Goal: Complete application form: Complete application form

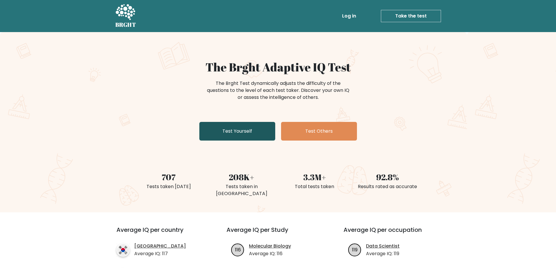
click at [231, 135] on link "Test Yourself" at bounding box center [237, 131] width 76 height 19
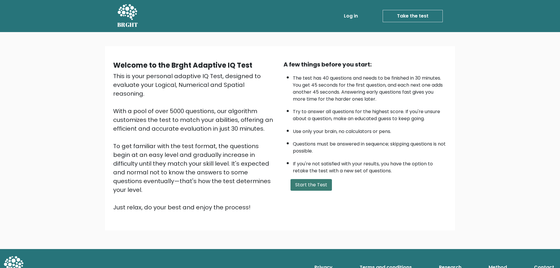
click at [310, 185] on button "Start the Test" at bounding box center [311, 185] width 41 height 12
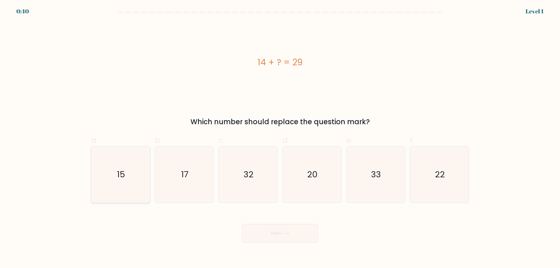
click at [121, 186] on icon "15" at bounding box center [120, 174] width 56 height 56
click at [280, 138] on input "a. 15" at bounding box center [280, 136] width 0 height 4
radio input "true"
click at [296, 240] on button "Next" at bounding box center [280, 233] width 76 height 19
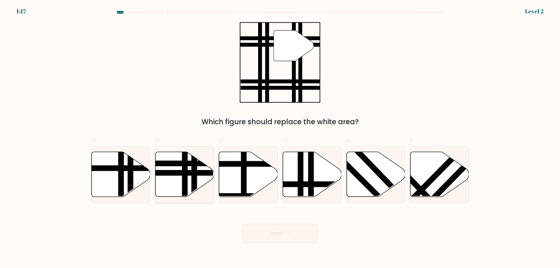
click at [185, 169] on line at bounding box center [185, 199] width 0 height 118
click at [280, 138] on input "b." at bounding box center [280, 136] width 0 height 4
radio input "true"
click at [300, 238] on button "Next" at bounding box center [280, 233] width 76 height 19
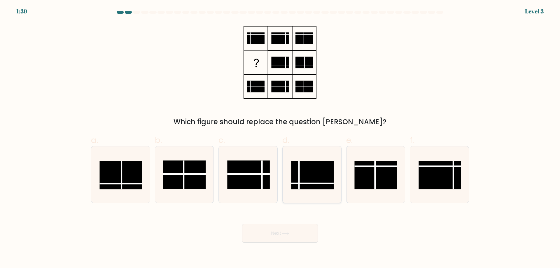
click at [316, 179] on rect at bounding box center [312, 175] width 43 height 28
click at [280, 138] on input "d." at bounding box center [280, 136] width 0 height 4
radio input "true"
click at [299, 238] on button "Next" at bounding box center [280, 233] width 76 height 19
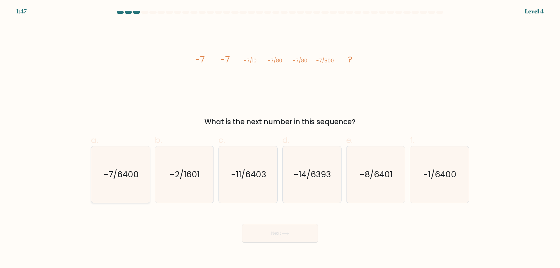
click at [135, 183] on icon "-7/6400" at bounding box center [120, 174] width 56 height 56
click at [280, 138] on input "a. -7/6400" at bounding box center [280, 136] width 0 height 4
radio input "true"
click at [284, 237] on button "Next" at bounding box center [280, 233] width 76 height 19
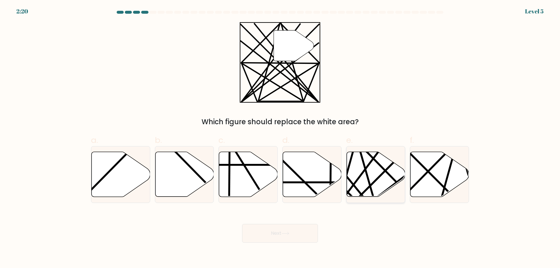
click at [374, 170] on icon at bounding box center [376, 174] width 59 height 45
click at [280, 138] on input "e." at bounding box center [280, 136] width 0 height 4
radio input "true"
click at [286, 229] on button "Next" at bounding box center [280, 233] width 76 height 19
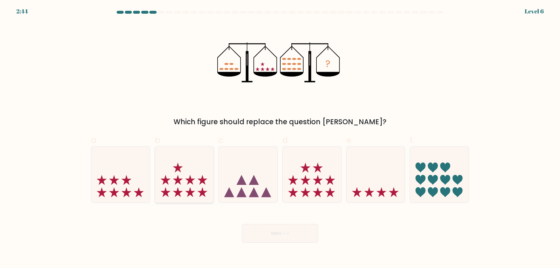
click at [193, 179] on icon at bounding box center [190, 180] width 10 height 10
click at [280, 138] on input "b." at bounding box center [280, 136] width 0 height 4
radio input "true"
click at [299, 238] on button "Next" at bounding box center [280, 233] width 76 height 19
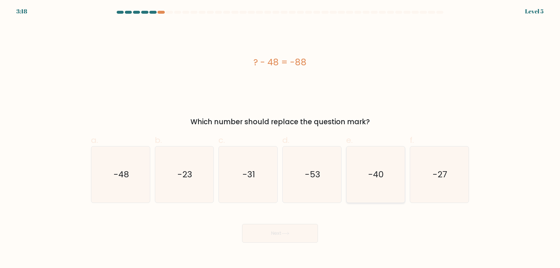
click at [361, 177] on icon "-40" at bounding box center [375, 174] width 56 height 56
click at [280, 138] on input "e. -40" at bounding box center [280, 136] width 0 height 4
radio input "true"
click at [282, 236] on button "Next" at bounding box center [280, 233] width 76 height 19
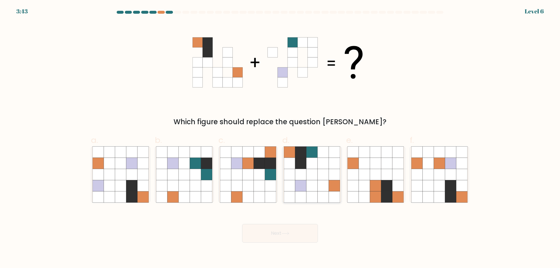
click at [330, 183] on icon at bounding box center [334, 185] width 11 height 11
click at [280, 138] on input "d." at bounding box center [280, 136] width 0 height 4
radio input "true"
click at [291, 237] on button "Next" at bounding box center [280, 233] width 76 height 19
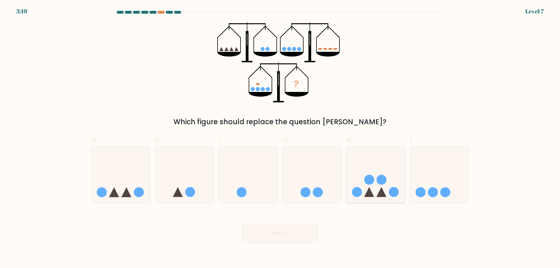
click at [379, 181] on circle at bounding box center [382, 180] width 10 height 10
click at [280, 138] on input "e." at bounding box center [280, 136] width 0 height 4
radio input "true"
click at [273, 239] on button "Next" at bounding box center [280, 233] width 76 height 19
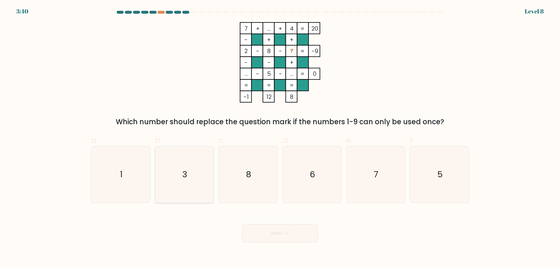
click at [202, 178] on icon "3" at bounding box center [184, 174] width 56 height 56
click at [280, 138] on input "b. 3" at bounding box center [280, 136] width 0 height 4
radio input "true"
click at [301, 234] on button "Next" at bounding box center [280, 233] width 76 height 19
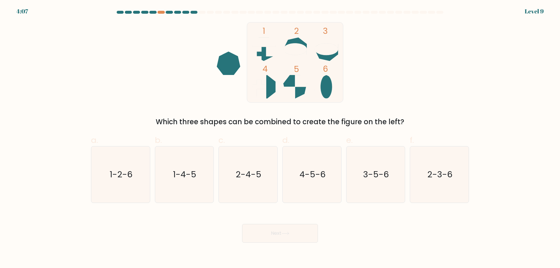
click at [272, 83] on icon at bounding box center [264, 87] width 24 height 24
click at [181, 188] on icon "1-4-5" at bounding box center [184, 174] width 56 height 56
click at [280, 138] on input "b. 1-4-5" at bounding box center [280, 136] width 0 height 4
radio input "true"
click at [278, 235] on button "Next" at bounding box center [280, 233] width 76 height 19
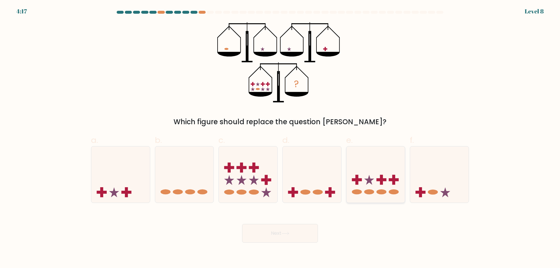
click at [363, 194] on icon at bounding box center [376, 174] width 59 height 48
click at [280, 138] on input "e." at bounding box center [280, 136] width 0 height 4
radio input "true"
click at [274, 235] on button "Next" at bounding box center [280, 233] width 76 height 19
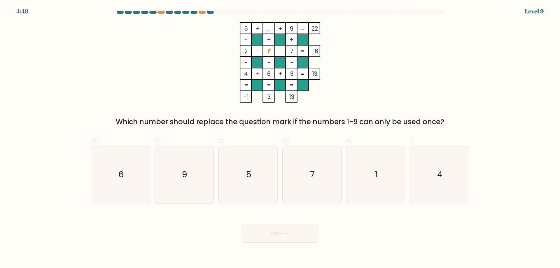
click at [186, 170] on text "9" at bounding box center [184, 175] width 5 height 12
click at [280, 138] on input "b. 9" at bounding box center [280, 136] width 0 height 4
radio input "true"
click at [293, 231] on button "Next" at bounding box center [280, 233] width 76 height 19
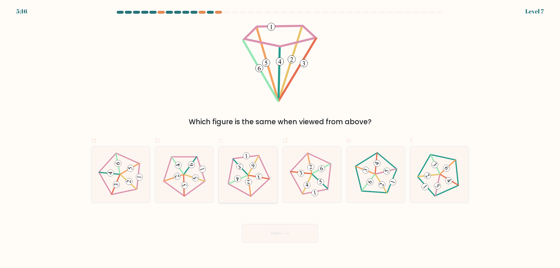
click at [248, 174] on g at bounding box center [248, 174] width 46 height 49
click at [280, 138] on input "c." at bounding box center [280, 136] width 0 height 4
radio input "true"
click at [273, 231] on button "Next" at bounding box center [280, 233] width 76 height 19
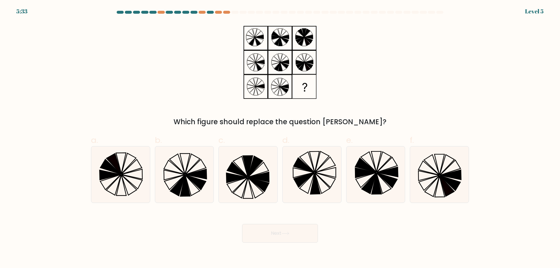
click at [522, 65] on form at bounding box center [280, 127] width 560 height 232
click at [441, 179] on icon at bounding box center [447, 186] width 15 height 20
click at [280, 138] on input "f." at bounding box center [280, 136] width 0 height 4
radio input "true"
click at [279, 232] on button "Next" at bounding box center [280, 233] width 76 height 19
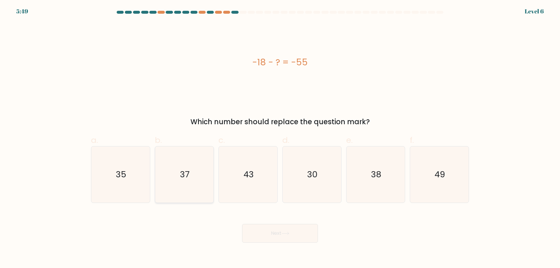
click at [187, 186] on icon "37" at bounding box center [184, 174] width 56 height 56
click at [280, 138] on input "b. 37" at bounding box center [280, 136] width 0 height 4
radio input "true"
click at [275, 232] on button "Next" at bounding box center [280, 233] width 76 height 19
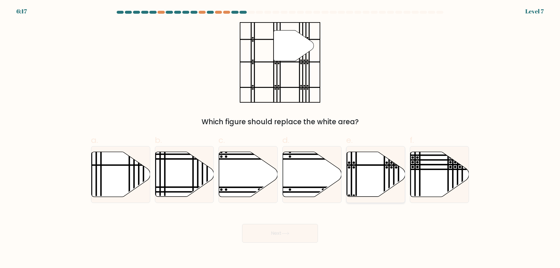
click at [378, 177] on icon at bounding box center [376, 174] width 59 height 45
click at [280, 138] on input "e." at bounding box center [280, 136] width 0 height 4
radio input "true"
click at [283, 236] on button "Next" at bounding box center [280, 233] width 76 height 19
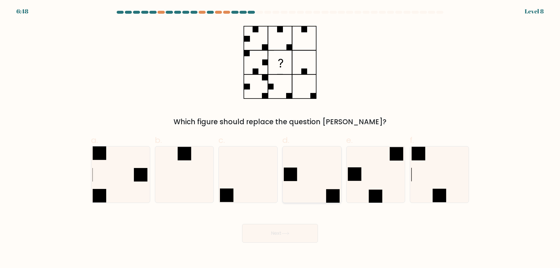
click at [310, 181] on icon at bounding box center [312, 174] width 56 height 56
click at [280, 138] on input "d." at bounding box center [280, 136] width 0 height 4
radio input "true"
click at [288, 238] on button "Next" at bounding box center [280, 233] width 76 height 19
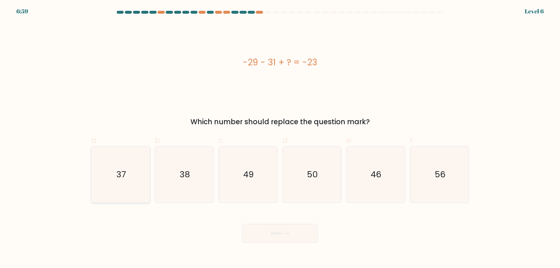
click at [129, 182] on icon "37" at bounding box center [120, 174] width 56 height 56
click at [280, 138] on input "a. 37" at bounding box center [280, 136] width 0 height 4
radio input "true"
click at [294, 240] on button "Next" at bounding box center [280, 233] width 76 height 19
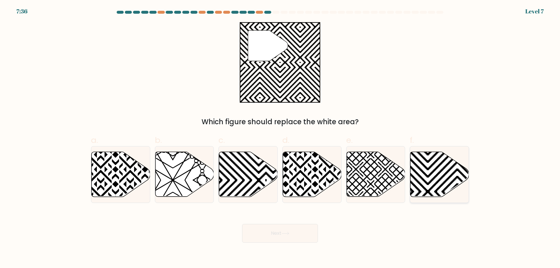
click at [440, 174] on icon at bounding box center [439, 174] width 59 height 45
click at [280, 138] on input "f." at bounding box center [280, 136] width 0 height 4
radio input "true"
click at [286, 238] on button "Next" at bounding box center [280, 233] width 76 height 19
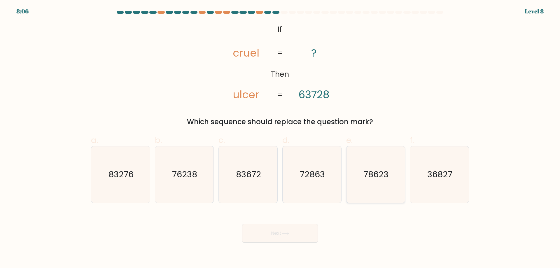
click at [364, 183] on icon "78623" at bounding box center [375, 174] width 56 height 56
click at [280, 138] on input "e. 78623" at bounding box center [280, 136] width 0 height 4
radio input "true"
drag, startPoint x: 300, startPoint y: 233, endPoint x: 335, endPoint y: 239, distance: 36.0
click at [300, 233] on button "Next" at bounding box center [280, 233] width 76 height 19
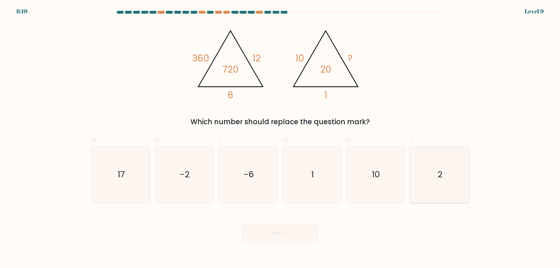
click at [434, 184] on icon "2" at bounding box center [439, 174] width 56 height 56
click at [280, 138] on input "f. 2" at bounding box center [280, 136] width 0 height 4
radio input "true"
click at [295, 233] on button "Next" at bounding box center [280, 233] width 76 height 19
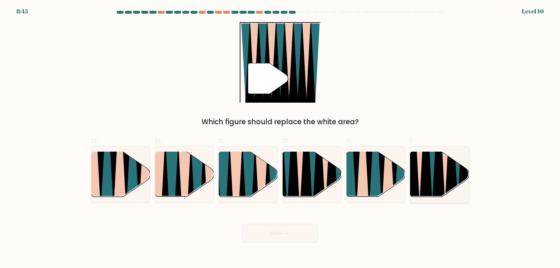
click at [447, 169] on icon at bounding box center [451, 152] width 13 height 117
click at [280, 138] on input "f." at bounding box center [280, 136] width 0 height 4
radio input "true"
click at [287, 235] on icon at bounding box center [285, 233] width 8 height 3
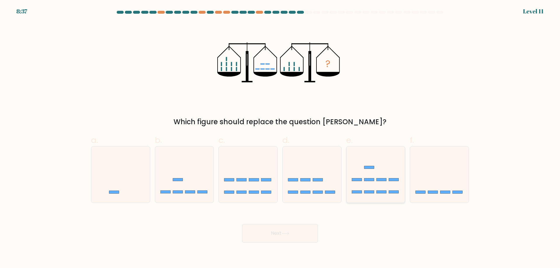
click at [390, 192] on rect at bounding box center [394, 192] width 10 height 3
click at [280, 138] on input "e." at bounding box center [280, 136] width 0 height 4
radio input "true"
click at [299, 231] on button "Next" at bounding box center [280, 233] width 76 height 19
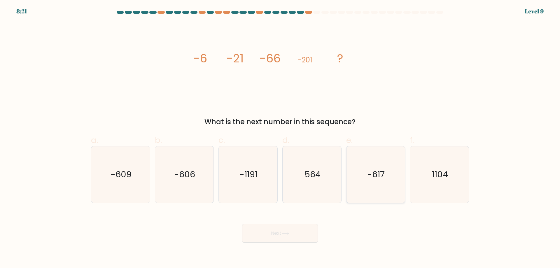
click at [381, 188] on icon "-617" at bounding box center [375, 174] width 56 height 56
click at [280, 138] on input "e. -617" at bounding box center [280, 136] width 0 height 4
radio input "true"
click at [299, 231] on button "Next" at bounding box center [280, 233] width 76 height 19
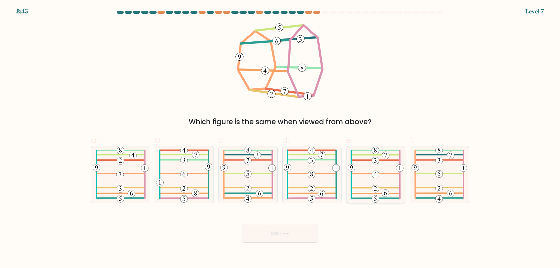
click at [378, 184] on icon at bounding box center [376, 174] width 56 height 56
click at [280, 138] on input "e." at bounding box center [280, 136] width 0 height 4
radio input "true"
drag, startPoint x: 295, startPoint y: 237, endPoint x: 335, endPoint y: 244, distance: 41.1
click at [295, 237] on button "Next" at bounding box center [280, 233] width 76 height 19
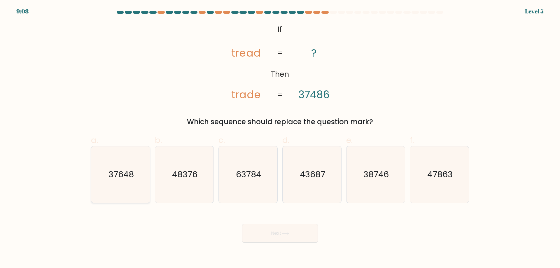
click at [109, 174] on text "37648" at bounding box center [121, 175] width 25 height 12
click at [280, 138] on input "a. 37648" at bounding box center [280, 136] width 0 height 4
radio input "true"
click at [278, 237] on button "Next" at bounding box center [280, 233] width 76 height 19
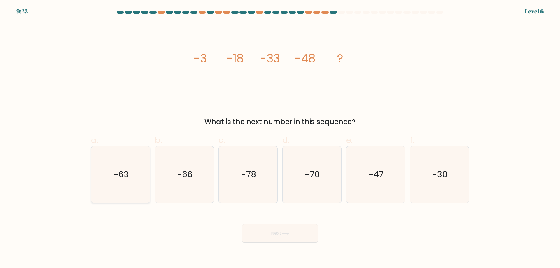
click at [101, 181] on icon "-63" at bounding box center [120, 174] width 56 height 56
click at [280, 138] on input "a. -63" at bounding box center [280, 136] width 0 height 4
radio input "true"
click at [304, 237] on button "Next" at bounding box center [280, 233] width 76 height 19
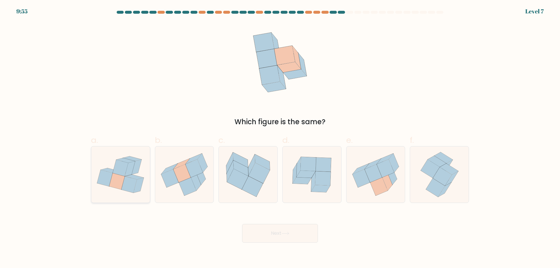
click at [132, 177] on icon at bounding box center [134, 177] width 19 height 5
click at [280, 138] on input "a." at bounding box center [280, 136] width 0 height 4
radio input "true"
click at [278, 232] on button "Next" at bounding box center [280, 233] width 76 height 19
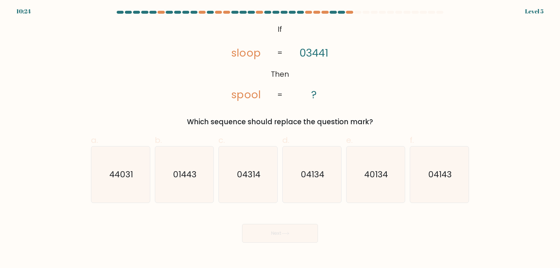
click at [309, 53] on tspan "03441" at bounding box center [314, 53] width 29 height 15
click at [201, 185] on icon "01443" at bounding box center [184, 174] width 56 height 56
click at [280, 138] on input "b. 01443" at bounding box center [280, 136] width 0 height 4
radio input "true"
click at [269, 234] on button "Next" at bounding box center [280, 233] width 76 height 19
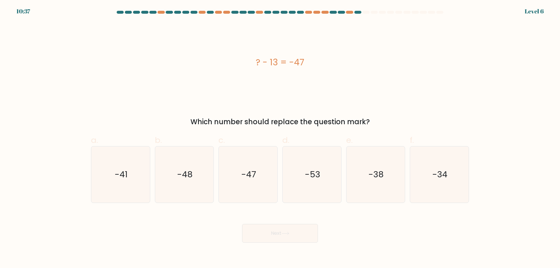
drag, startPoint x: 447, startPoint y: 175, endPoint x: 344, endPoint y: 241, distance: 121.5
click at [446, 176] on text "-34" at bounding box center [440, 175] width 15 height 12
click at [280, 138] on input "f. -34" at bounding box center [280, 136] width 0 height 4
radio input "true"
click at [276, 236] on button "Next" at bounding box center [280, 233] width 76 height 19
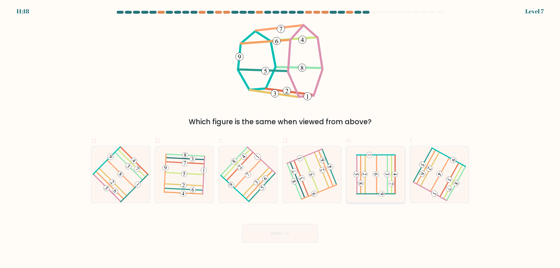
click at [375, 191] on icon at bounding box center [375, 174] width 45 height 45
click at [280, 138] on input "e." at bounding box center [280, 136] width 0 height 4
radio input "true"
click at [272, 233] on button "Next" at bounding box center [280, 233] width 76 height 19
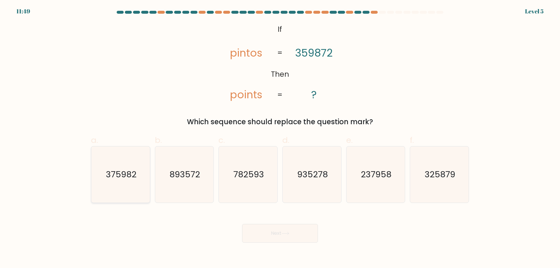
click at [116, 188] on icon "375982" at bounding box center [120, 174] width 56 height 56
click at [280, 138] on input "a. 375982" at bounding box center [280, 136] width 0 height 4
radio input "true"
click at [302, 231] on button "Next" at bounding box center [280, 233] width 76 height 19
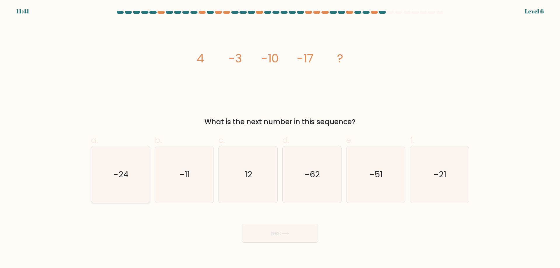
click at [119, 182] on icon "-24" at bounding box center [120, 174] width 56 height 56
click at [280, 138] on input "a. -24" at bounding box center [280, 136] width 0 height 4
radio input "true"
click at [304, 241] on button "Next" at bounding box center [280, 233] width 76 height 19
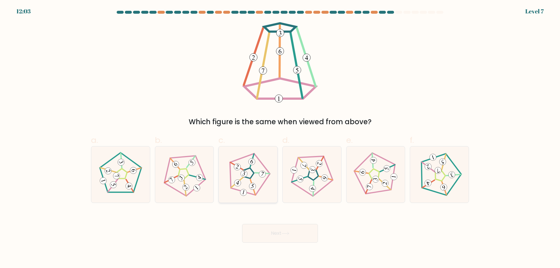
click at [258, 185] on icon at bounding box center [247, 174] width 45 height 45
click at [280, 138] on input "c." at bounding box center [280, 136] width 0 height 4
radio input "true"
click at [270, 228] on button "Next" at bounding box center [280, 233] width 76 height 19
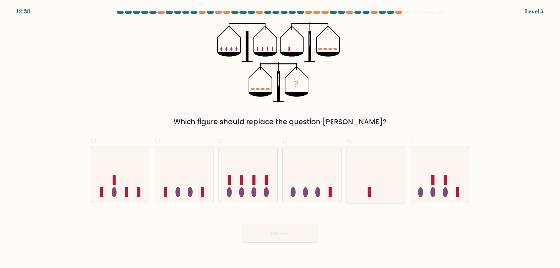
click at [382, 188] on icon at bounding box center [376, 174] width 59 height 48
click at [280, 138] on input "e." at bounding box center [280, 136] width 0 height 4
radio input "true"
click at [292, 239] on button "Next" at bounding box center [280, 233] width 76 height 19
click at [284, 229] on button "Next" at bounding box center [280, 233] width 76 height 19
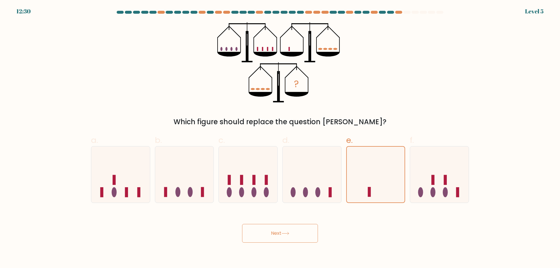
click at [281, 233] on button "Next" at bounding box center [280, 233] width 76 height 19
click at [456, 174] on icon at bounding box center [439, 174] width 59 height 48
click at [280, 138] on input "f." at bounding box center [280, 136] width 0 height 4
radio input "true"
click at [381, 179] on icon at bounding box center [376, 174] width 59 height 48
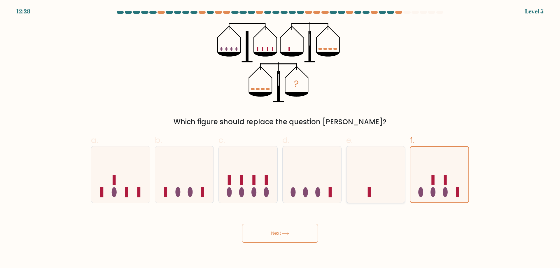
click at [280, 138] on input "e." at bounding box center [280, 136] width 0 height 4
radio input "true"
click at [323, 177] on icon at bounding box center [312, 174] width 59 height 48
click at [280, 138] on input "d." at bounding box center [280, 136] width 0 height 4
radio input "true"
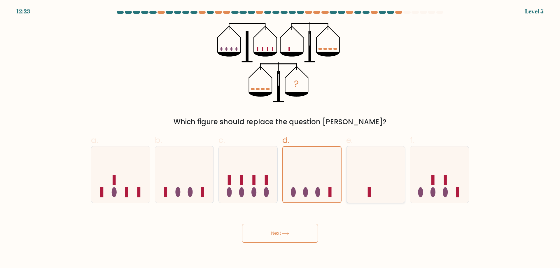
click at [385, 186] on icon at bounding box center [376, 174] width 59 height 48
click at [280, 138] on input "e." at bounding box center [280, 136] width 0 height 4
radio input "true"
click at [274, 235] on button "Next" at bounding box center [280, 233] width 76 height 19
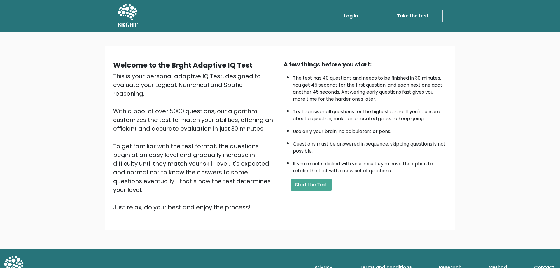
click at [422, 18] on link "Take the test" at bounding box center [413, 16] width 60 height 12
click at [418, 18] on link "Take the test" at bounding box center [413, 16] width 60 height 12
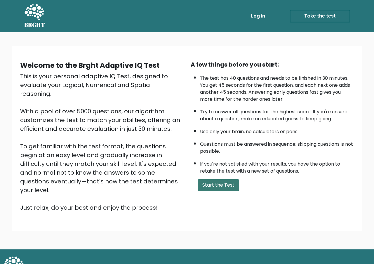
click at [218, 183] on button "Start the Test" at bounding box center [217, 185] width 41 height 12
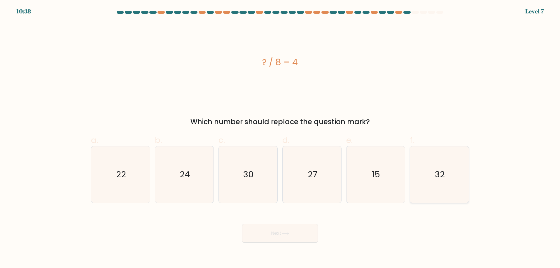
click at [378, 163] on icon "32" at bounding box center [439, 174] width 56 height 56
click at [280, 138] on input "f. 32" at bounding box center [280, 136] width 0 height 4
radio input "true"
click at [294, 234] on button "Next" at bounding box center [280, 233] width 76 height 19
click at [281, 233] on button "Next" at bounding box center [280, 233] width 76 height 19
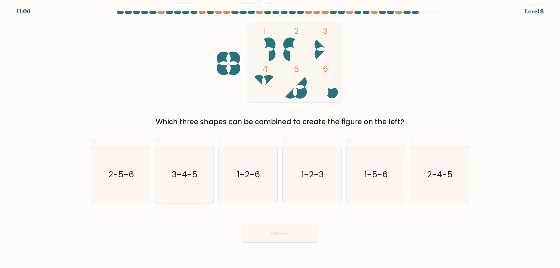
click at [184, 183] on icon "3-4-5" at bounding box center [184, 174] width 56 height 56
click at [280, 138] on input "b. 3-4-5" at bounding box center [280, 136] width 0 height 4
radio input "true"
click at [292, 233] on button "Next" at bounding box center [280, 233] width 76 height 19
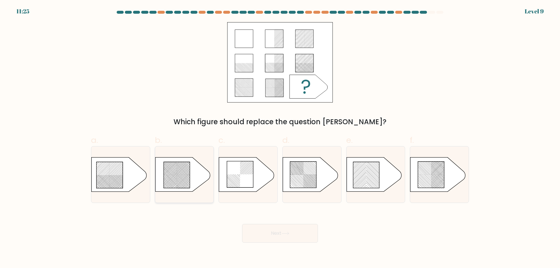
click at [176, 176] on rect at bounding box center [184, 184] width 231 height 225
click at [280, 138] on input "b." at bounding box center [280, 136] width 0 height 4
radio input "true"
click at [269, 235] on button "Next" at bounding box center [280, 233] width 76 height 19
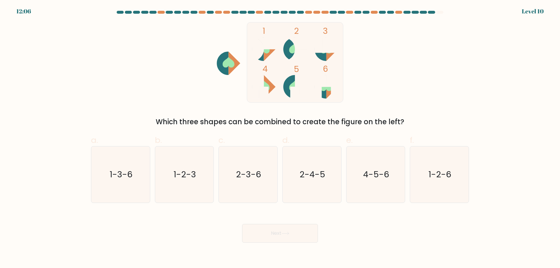
drag, startPoint x: 323, startPoint y: 179, endPoint x: 321, endPoint y: 205, distance: 26.0
click at [322, 179] on text "2-4-5" at bounding box center [313, 175] width 26 height 12
click at [280, 138] on input "d. 2-4-5" at bounding box center [280, 136] width 0 height 4
radio input "true"
click at [283, 232] on icon at bounding box center [285, 233] width 8 height 3
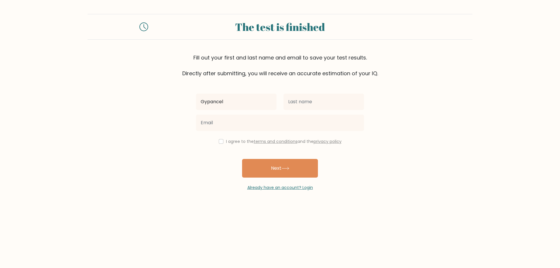
type input "Gypancel"
click at [338, 102] on input "text" at bounding box center [324, 102] width 81 height 16
type input "Salvana"
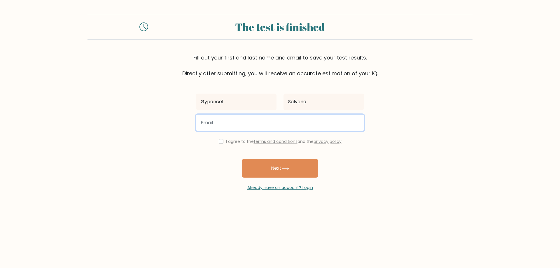
click at [246, 122] on input "email" at bounding box center [280, 123] width 168 height 16
type input "Gypancels@gmail.com"
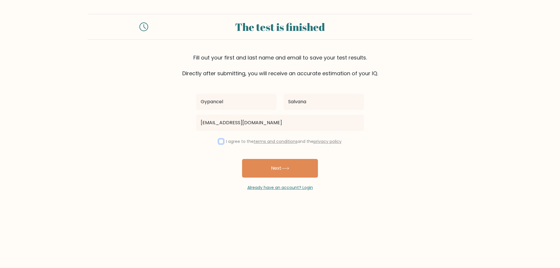
click at [220, 142] on input "checkbox" at bounding box center [221, 141] width 5 height 5
checkbox input "true"
click at [275, 165] on button "Next" at bounding box center [280, 168] width 76 height 19
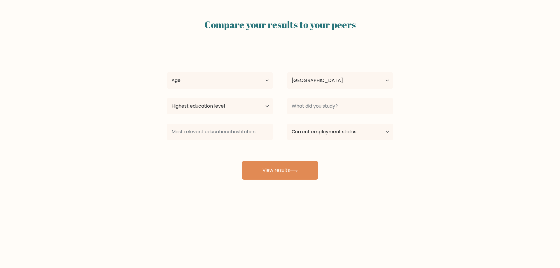
select select "PH"
click at [223, 82] on select "Age Under [DEMOGRAPHIC_DATA] [DEMOGRAPHIC_DATA] [DEMOGRAPHIC_DATA] [DEMOGRAPHIC…" at bounding box center [220, 80] width 106 height 16
select select "25_34"
click at [167, 72] on select "Age Under [DEMOGRAPHIC_DATA] [DEMOGRAPHIC_DATA] [DEMOGRAPHIC_DATA] [DEMOGRAPHIC…" at bounding box center [220, 80] width 106 height 16
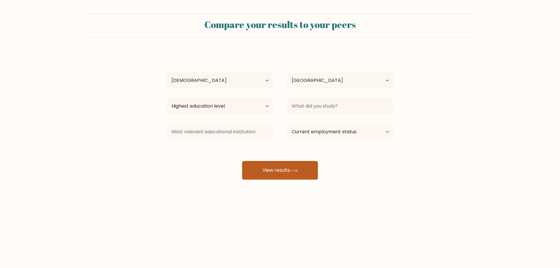
click at [294, 172] on icon at bounding box center [294, 170] width 8 height 3
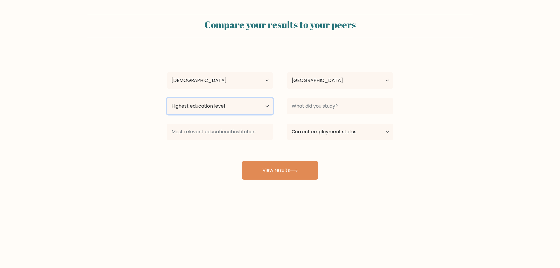
click at [236, 108] on select "Highest education level No schooling Primary Lower Secondary Upper Secondary Oc…" at bounding box center [220, 106] width 106 height 16
select select "bachelors_degree"
click at [167, 98] on select "Highest education level No schooling Primary Lower Secondary Upper Secondary Oc…" at bounding box center [220, 106] width 106 height 16
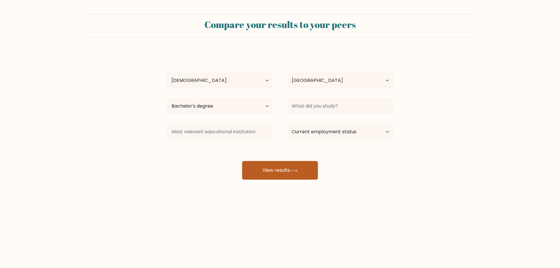
click at [268, 161] on button "View results" at bounding box center [280, 170] width 76 height 19
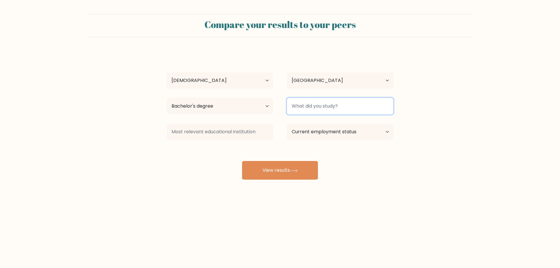
click at [327, 104] on input at bounding box center [340, 106] width 106 height 16
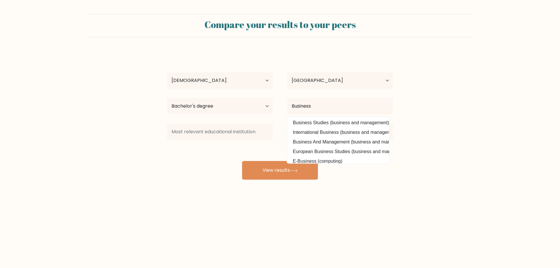
click at [333, 125] on option "Business Studies (business and management)" at bounding box center [337, 122] width 99 height 9
type input "Business Studies"
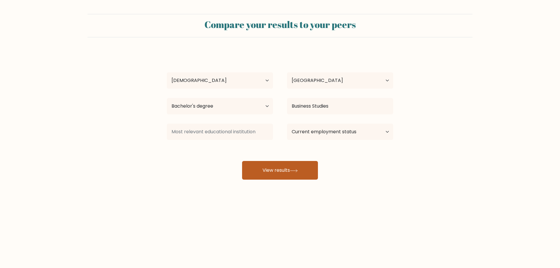
click at [301, 168] on button "View results" at bounding box center [280, 170] width 76 height 19
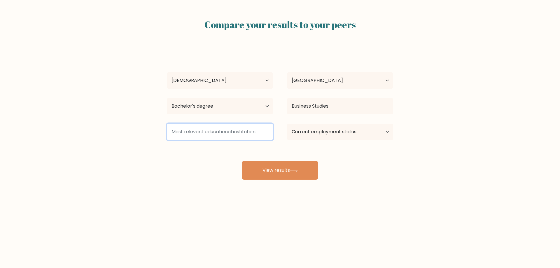
click at [236, 131] on input at bounding box center [220, 132] width 106 height 16
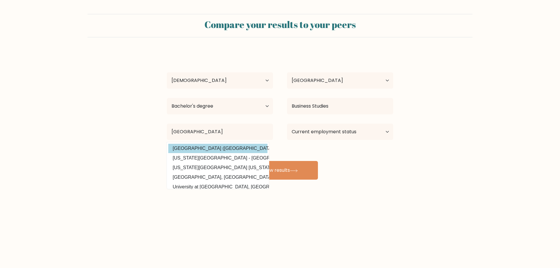
click at [214, 151] on option "Liceo de Cagayan University (Philippines)" at bounding box center [217, 148] width 99 height 9
type input "[GEOGRAPHIC_DATA]"
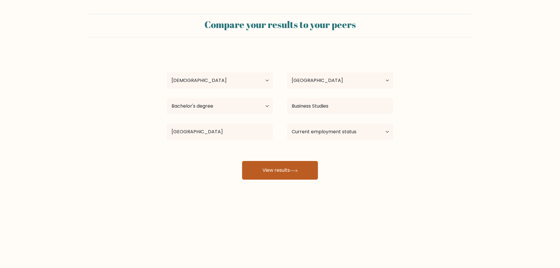
click at [281, 172] on button "View results" at bounding box center [280, 170] width 76 height 19
click at [363, 126] on select "Current employment status Employed Student Retired Other / prefer not to answer" at bounding box center [340, 132] width 106 height 16
select select "other"
click at [287, 124] on select "Current employment status Employed Student Retired Other / prefer not to answer" at bounding box center [340, 132] width 106 height 16
click at [298, 174] on button "View results" at bounding box center [280, 170] width 76 height 19
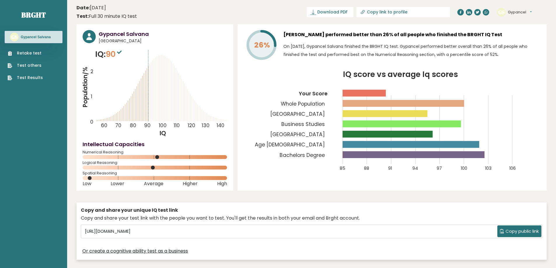
click at [363, 13] on icon at bounding box center [362, 12] width 3 height 3
type input "https://brght.org/profile/gypancel-salvana/?utm_source=share&utm_medium=copy&ut…"
